Goal: Information Seeking & Learning: Learn about a topic

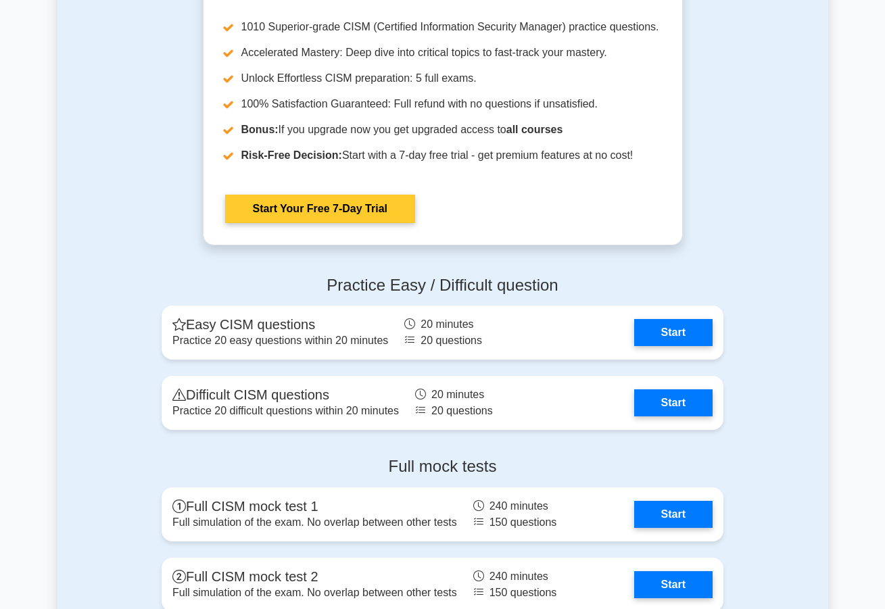
scroll to position [1421, 0]
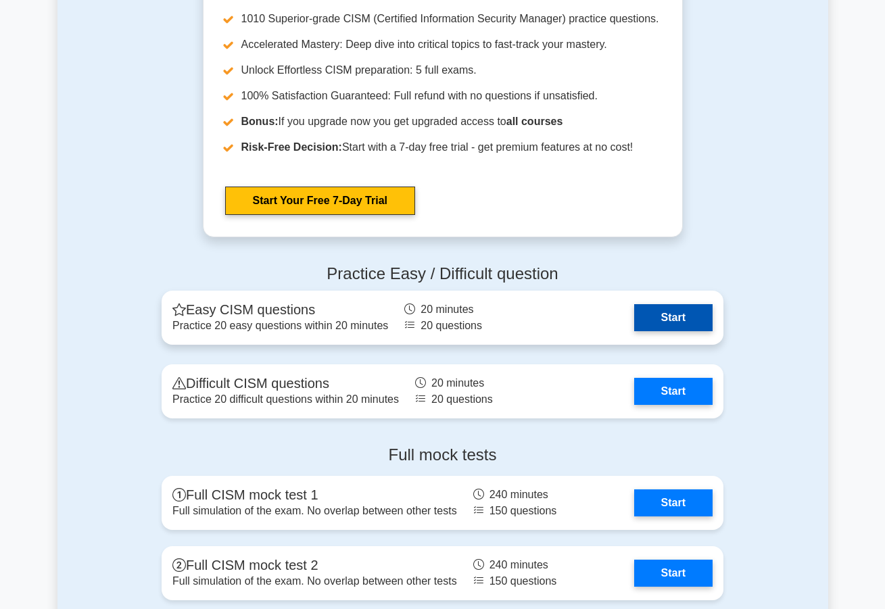
click at [656, 318] on link "Start" at bounding box center [674, 317] width 78 height 27
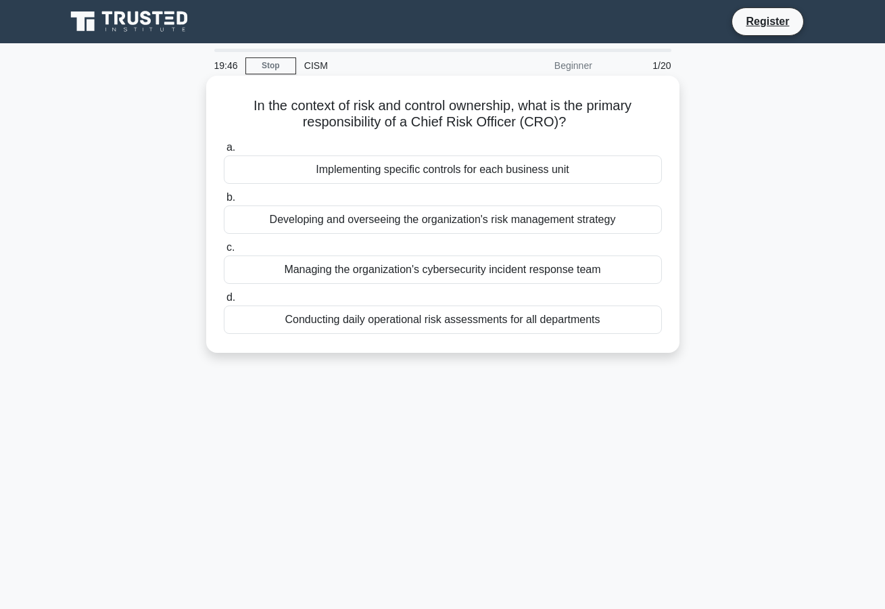
click at [532, 221] on div "Developing and overseeing the organization's risk management strategy" at bounding box center [443, 220] width 438 height 28
click at [224, 202] on input "b. Developing and overseeing the organization's risk management strategy" at bounding box center [224, 197] width 0 height 9
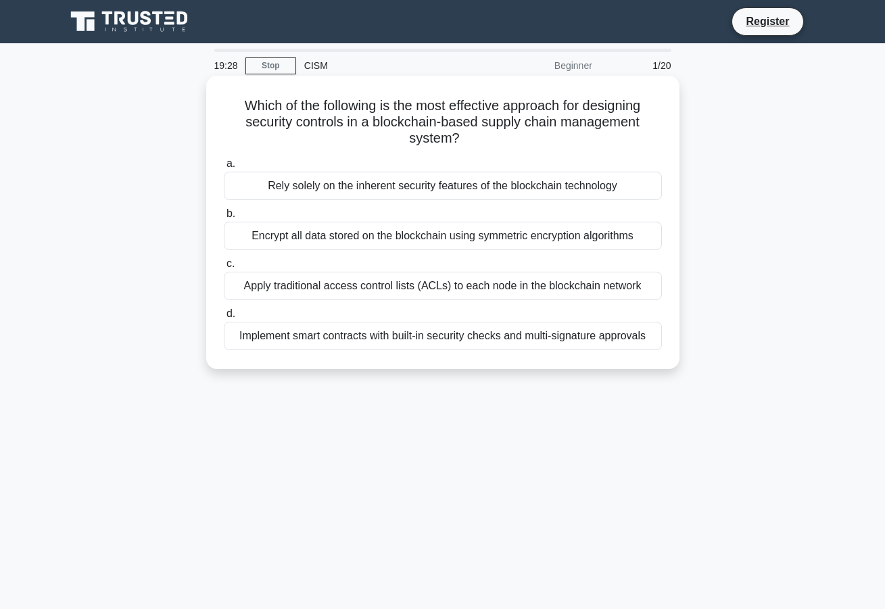
click at [638, 331] on div "Implement smart contracts with built-in security checks and multi-signature app…" at bounding box center [443, 336] width 438 height 28
click at [224, 319] on input "d. Implement smart contracts with built-in security checks and multi-signature …" at bounding box center [224, 314] width 0 height 9
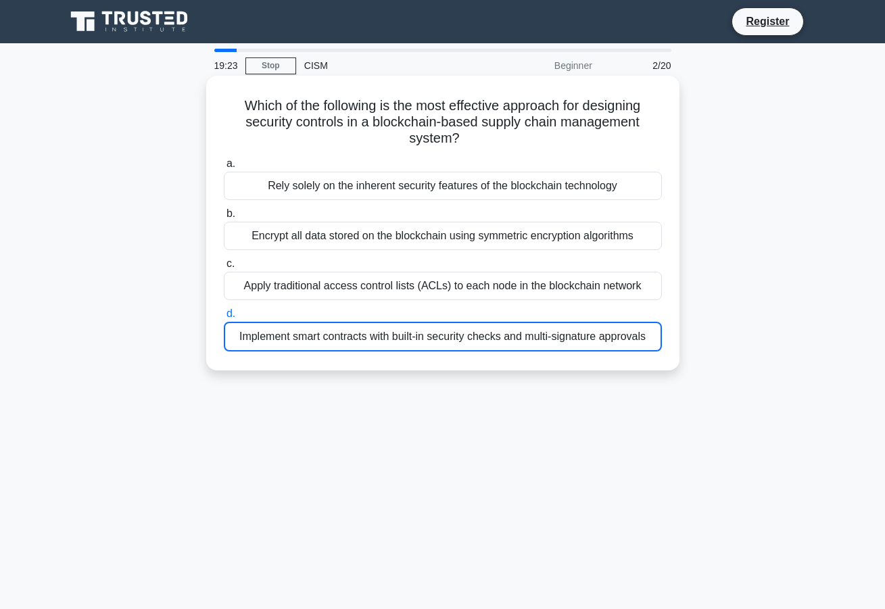
click at [430, 339] on div "Implement smart contracts with built-in security checks and multi-signature app…" at bounding box center [443, 337] width 438 height 30
click at [224, 319] on input "d. Implement smart contracts with built-in security checks and multi-signature …" at bounding box center [224, 314] width 0 height 9
click at [602, 347] on div "Implement smart contracts with built-in security checks and multi-signature app…" at bounding box center [443, 337] width 438 height 30
click at [224, 319] on input "d. Implement smart contracts with built-in security checks and multi-signature …" at bounding box center [224, 314] width 0 height 9
click at [602, 347] on div "Implement smart contracts with built-in security checks and multi-signature app…" at bounding box center [443, 337] width 438 height 30
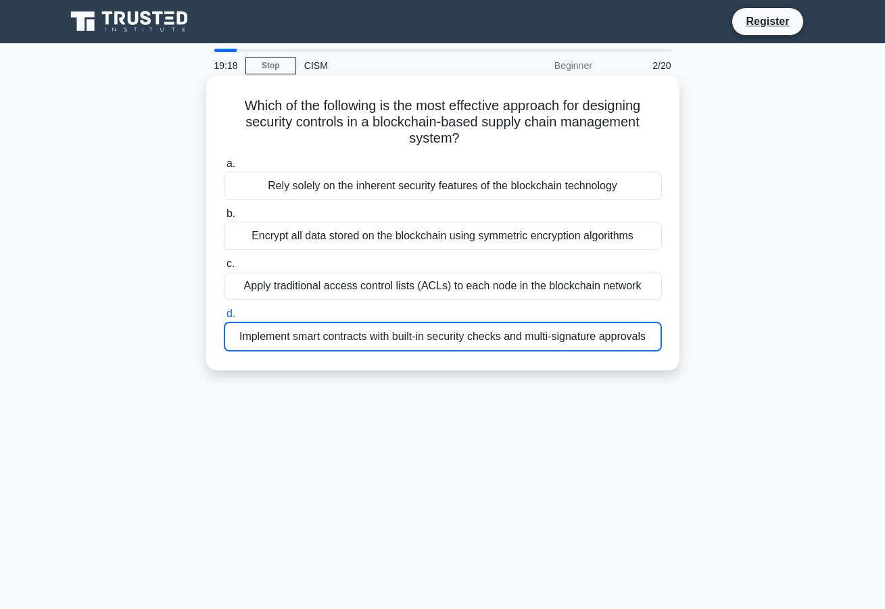
click at [224, 319] on input "d. Implement smart contracts with built-in security checks and multi-signature …" at bounding box center [224, 314] width 0 height 9
click at [602, 347] on div "Implement smart contracts with built-in security checks and multi-signature app…" at bounding box center [443, 337] width 438 height 30
click at [224, 319] on input "d. Implement smart contracts with built-in security checks and multi-signature …" at bounding box center [224, 314] width 0 height 9
click at [602, 347] on div "Implement smart contracts with built-in security checks and multi-signature app…" at bounding box center [443, 337] width 438 height 30
click at [224, 319] on input "d. Implement smart contracts with built-in security checks and multi-signature …" at bounding box center [224, 314] width 0 height 9
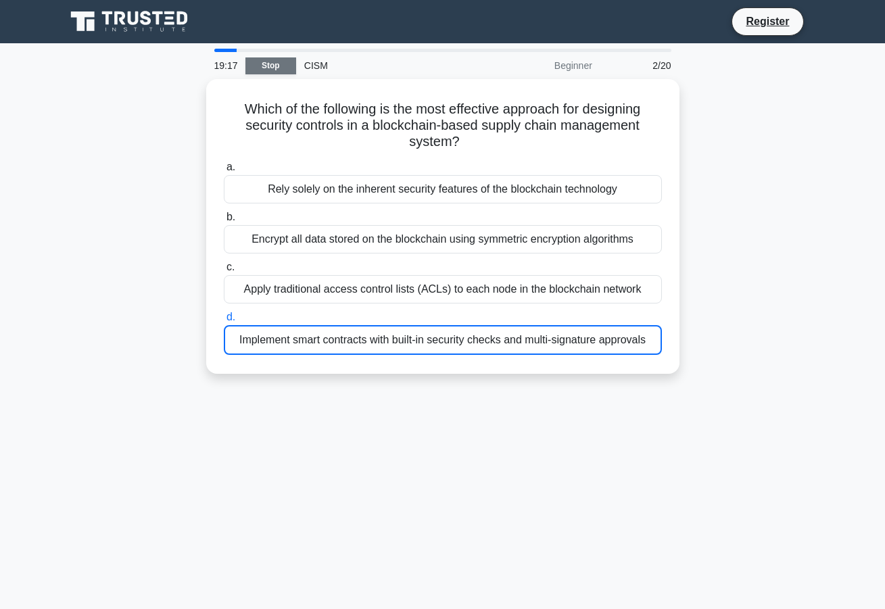
click at [271, 60] on link "Stop" at bounding box center [271, 65] width 51 height 17
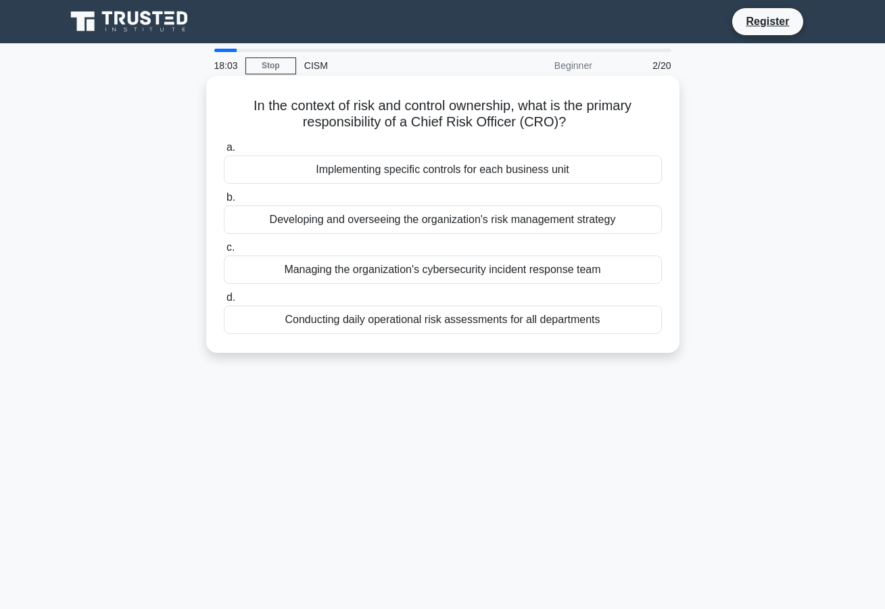
click at [468, 214] on div "Developing and overseeing the organization's risk management strategy" at bounding box center [443, 220] width 438 height 28
click at [224, 202] on input "b. Developing and overseeing the organization's risk management strategy" at bounding box center [224, 197] width 0 height 9
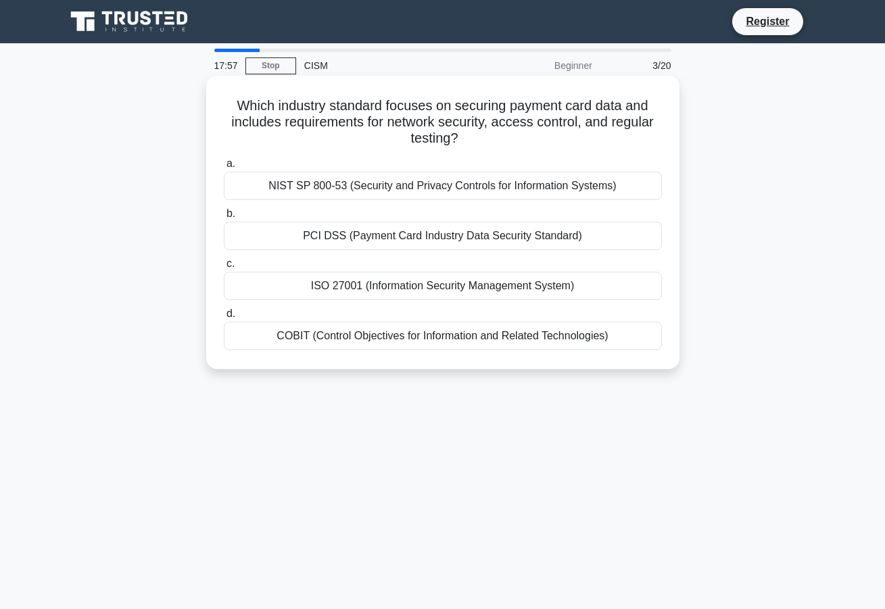
click at [551, 238] on div "PCI DSS (Payment Card Industry Data Security Standard)" at bounding box center [443, 236] width 438 height 28
click at [224, 218] on input "b. PCI DSS (Payment Card Industry Data Security Standard)" at bounding box center [224, 214] width 0 height 9
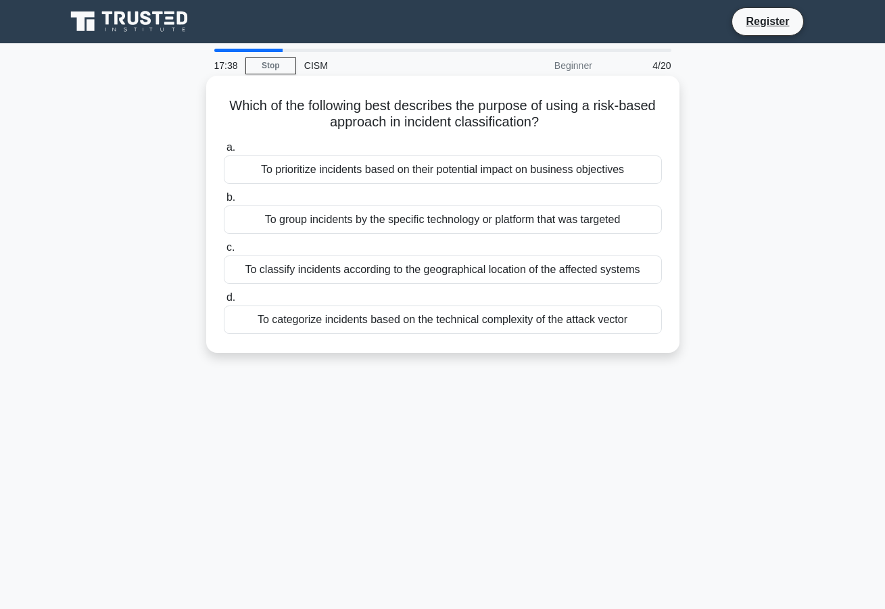
click at [580, 172] on div "To prioritize incidents based on their potential impact on business objectives" at bounding box center [443, 170] width 438 height 28
click at [224, 152] on input "a. To prioritize incidents based on their potential impact on business objectiv…" at bounding box center [224, 147] width 0 height 9
